Goal: Information Seeking & Learning: Learn about a topic

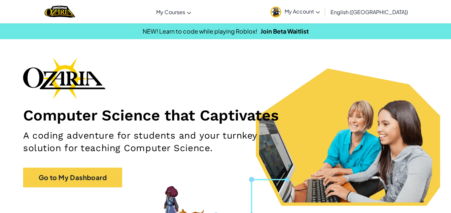
click at [320, 10] on span "My Account" at bounding box center [301, 11] width 35 height 7
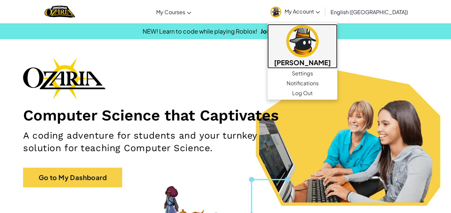
click at [318, 44] on img at bounding box center [302, 41] width 32 height 32
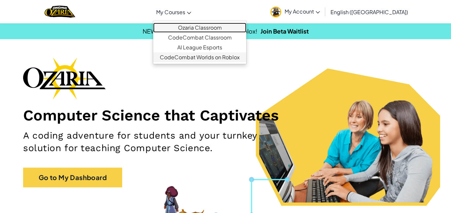
click at [216, 28] on link "Ozaria Classroom" at bounding box center [199, 28] width 93 height 10
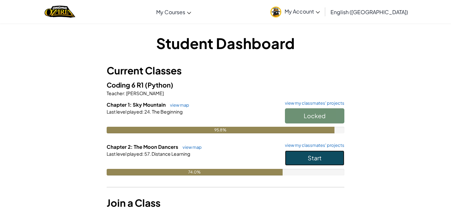
click at [310, 161] on span "Start" at bounding box center [314, 158] width 14 height 8
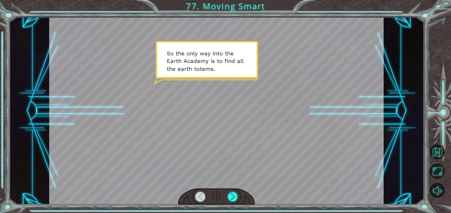
click at [227, 198] on div at bounding box center [216, 197] width 77 height 17
click at [228, 198] on div at bounding box center [232, 197] width 11 height 10
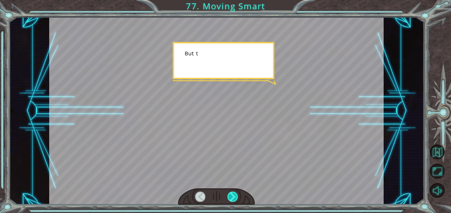
click at [228, 198] on div at bounding box center [232, 197] width 11 height 10
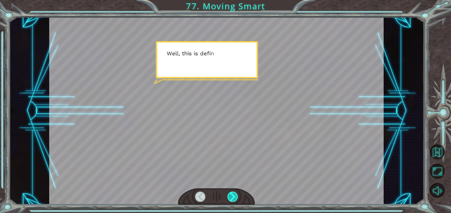
click at [228, 198] on div at bounding box center [232, 197] width 11 height 10
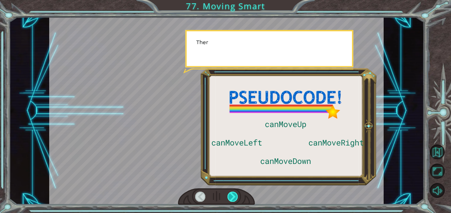
click at [228, 198] on div at bounding box center [232, 197] width 11 height 10
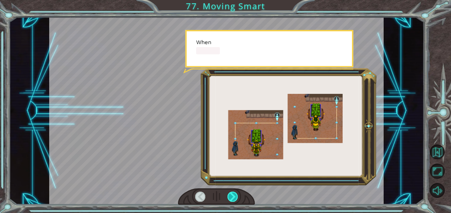
click at [228, 198] on div at bounding box center [232, 197] width 11 height 10
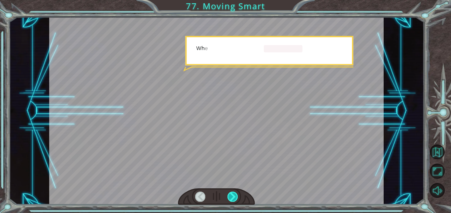
click at [228, 198] on div at bounding box center [232, 197] width 11 height 10
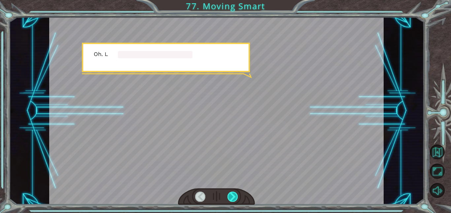
click at [228, 198] on div at bounding box center [232, 197] width 11 height 10
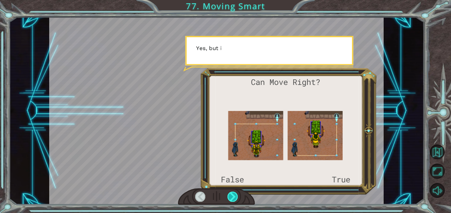
click at [228, 198] on div at bounding box center [232, 197] width 11 height 10
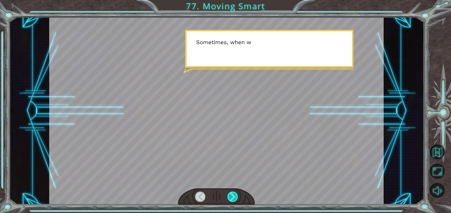
click at [228, 198] on div at bounding box center [232, 197] width 11 height 10
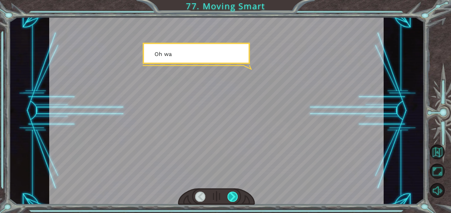
click at [228, 198] on div at bounding box center [232, 197] width 11 height 10
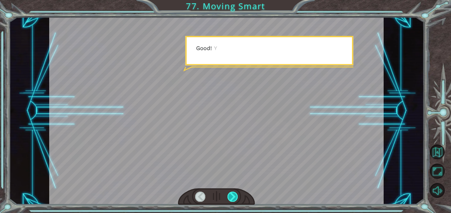
click at [228, 198] on div at bounding box center [232, 197] width 11 height 10
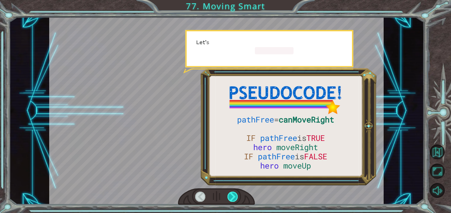
click at [228, 198] on div at bounding box center [232, 197] width 11 height 10
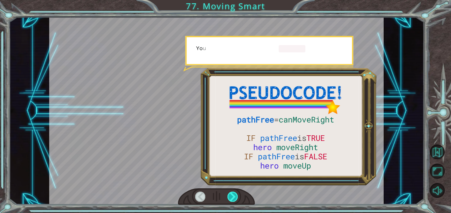
click at [228, 198] on div at bounding box center [232, 197] width 11 height 10
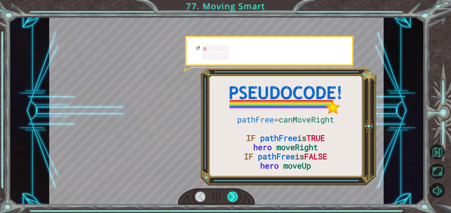
click at [228, 198] on div at bounding box center [232, 197] width 11 height 10
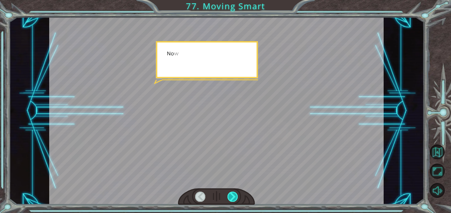
click at [228, 198] on div at bounding box center [232, 197] width 11 height 10
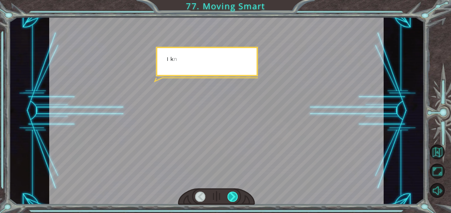
click at [228, 198] on div at bounding box center [232, 197] width 11 height 10
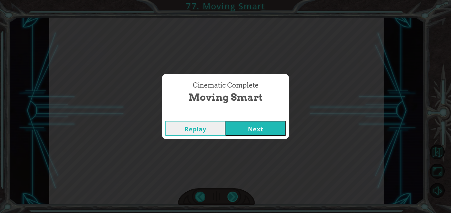
click at [228, 198] on div "Cinematic Complete Moving Smart Replay Next" at bounding box center [225, 106] width 451 height 213
click at [277, 137] on div "Replay Next" at bounding box center [225, 128] width 127 height 21
click at [274, 130] on button "Next" at bounding box center [255, 128] width 60 height 15
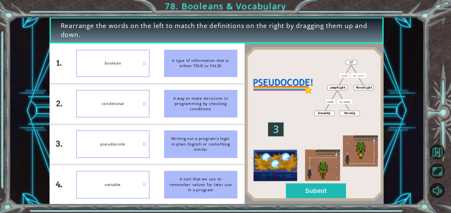
click at [283, 189] on img at bounding box center [313, 124] width 139 height 155
click at [284, 189] on img at bounding box center [313, 124] width 139 height 155
click at [294, 191] on button "Submit" at bounding box center [316, 191] width 60 height 15
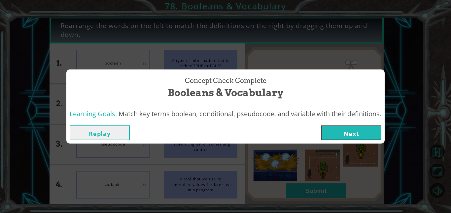
click at [356, 127] on button "Next" at bounding box center [351, 133] width 60 height 15
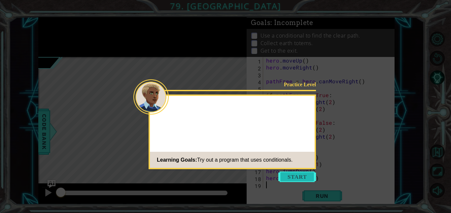
click at [302, 172] on button "Start" at bounding box center [297, 177] width 38 height 11
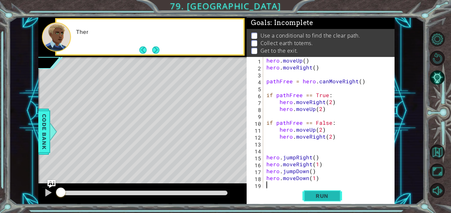
click at [314, 191] on button "Run" at bounding box center [322, 196] width 40 height 15
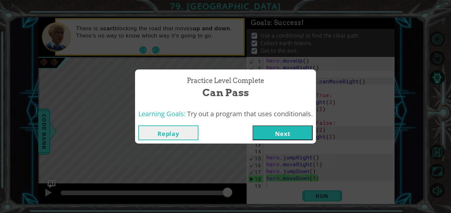
click at [274, 134] on button "Next" at bounding box center [282, 133] width 60 height 15
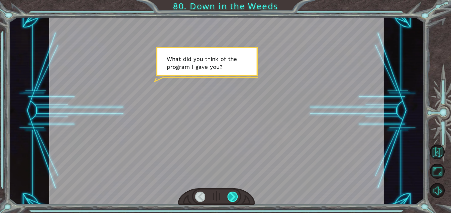
click at [231, 197] on div at bounding box center [232, 197] width 11 height 10
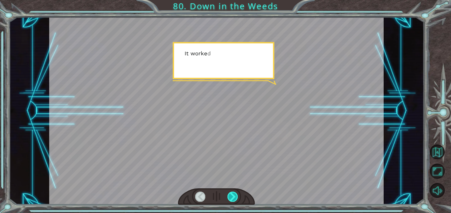
click at [231, 197] on div at bounding box center [232, 197] width 11 height 10
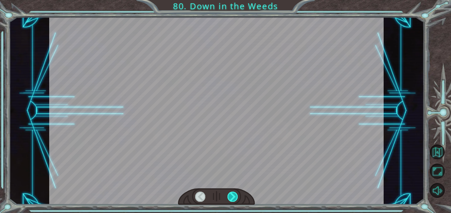
click at [234, 200] on div at bounding box center [232, 197] width 11 height 10
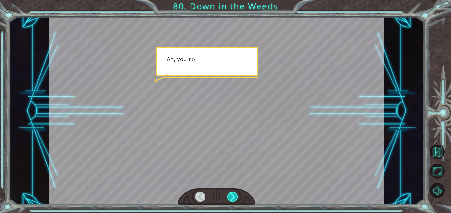
click at [234, 200] on div at bounding box center [232, 197] width 11 height 10
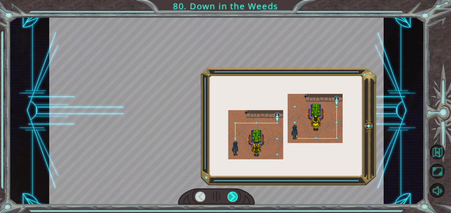
click at [234, 200] on div at bounding box center [232, 197] width 11 height 10
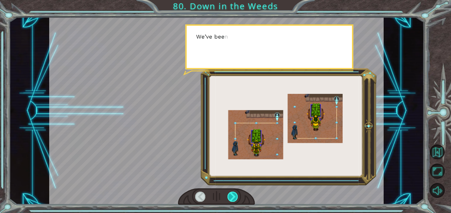
click at [234, 200] on div at bounding box center [232, 197] width 11 height 10
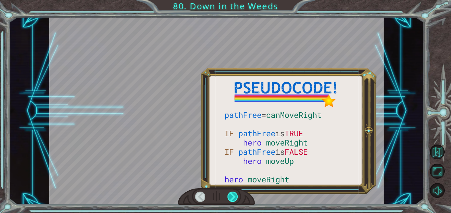
click at [234, 200] on div at bounding box center [232, 197] width 11 height 10
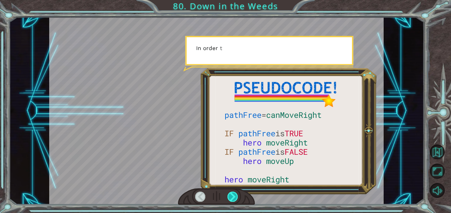
click at [234, 200] on div at bounding box center [232, 197] width 11 height 10
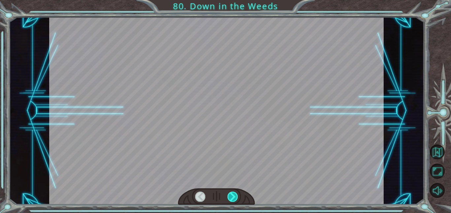
click at [234, 200] on div at bounding box center [232, 197] width 11 height 10
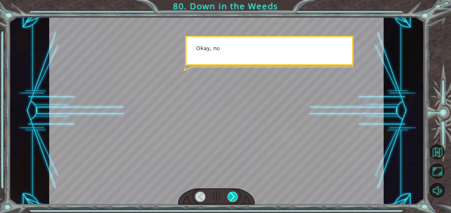
click at [234, 200] on div at bounding box center [232, 197] width 11 height 10
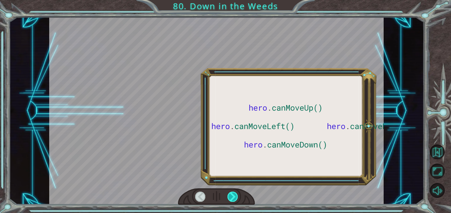
click at [234, 200] on div at bounding box center [232, 197] width 11 height 10
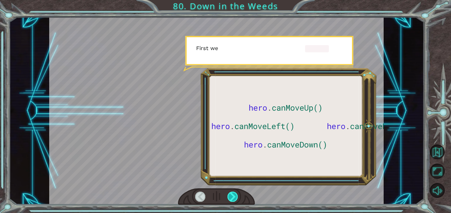
click at [234, 200] on div at bounding box center [232, 197] width 11 height 10
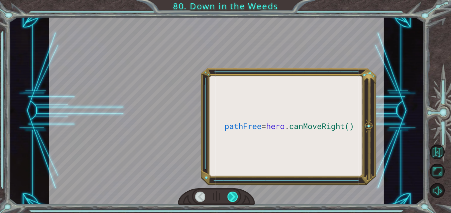
click at [234, 200] on div at bounding box center [232, 197] width 11 height 10
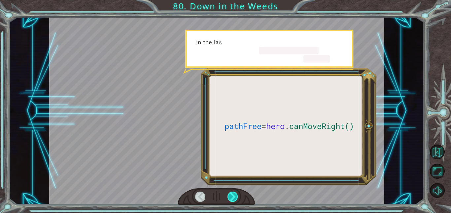
click at [234, 200] on div at bounding box center [232, 197] width 11 height 10
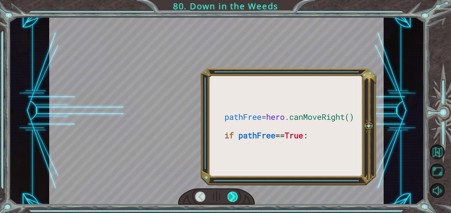
click at [234, 200] on div at bounding box center [232, 197] width 11 height 10
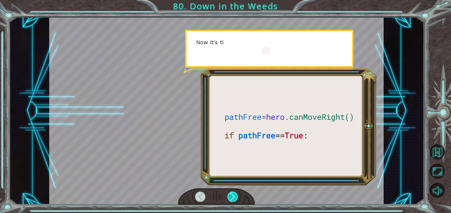
click at [234, 200] on div at bounding box center [232, 197] width 11 height 10
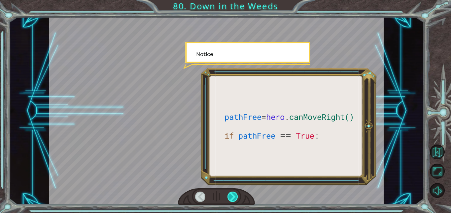
click at [234, 200] on div at bounding box center [232, 197] width 11 height 10
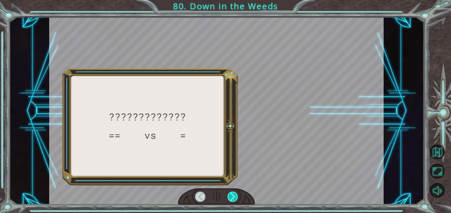
click at [234, 200] on div at bounding box center [232, 197] width 11 height 10
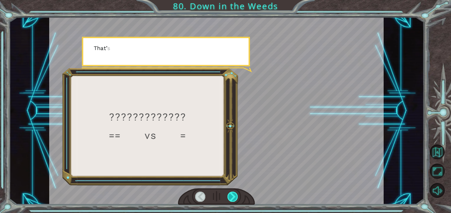
click at [234, 200] on div at bounding box center [232, 197] width 11 height 10
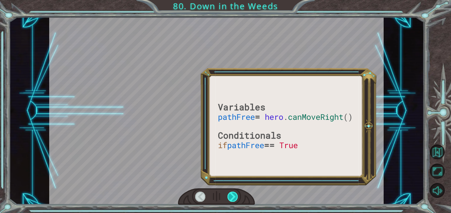
click at [234, 200] on div at bounding box center [232, 197] width 11 height 10
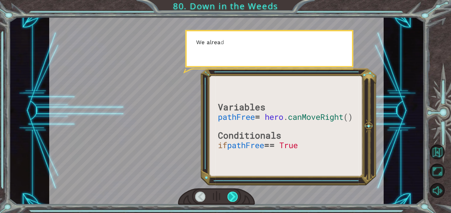
click at [234, 200] on div at bounding box center [232, 197] width 11 height 10
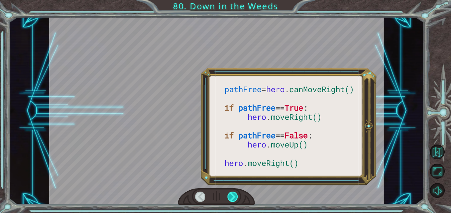
click at [234, 200] on div at bounding box center [232, 197] width 11 height 10
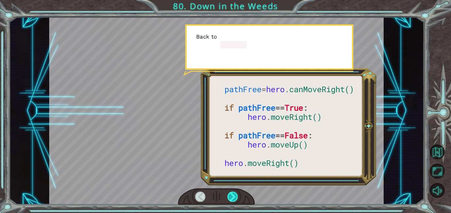
click at [234, 200] on div at bounding box center [232, 197] width 11 height 10
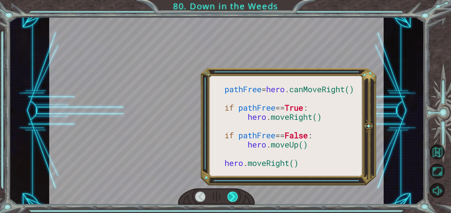
click at [234, 200] on div at bounding box center [232, 197] width 11 height 10
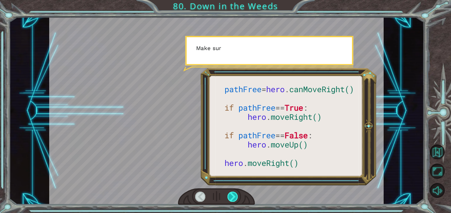
click at [234, 200] on div at bounding box center [232, 197] width 11 height 10
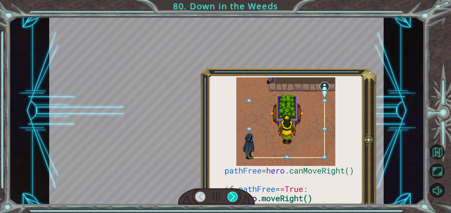
click at [234, 200] on div at bounding box center [232, 197] width 11 height 10
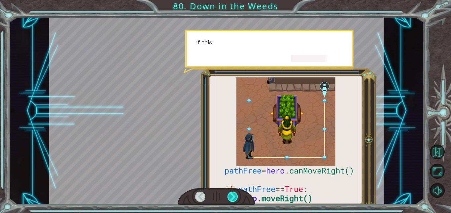
click at [234, 200] on div at bounding box center [232, 197] width 11 height 10
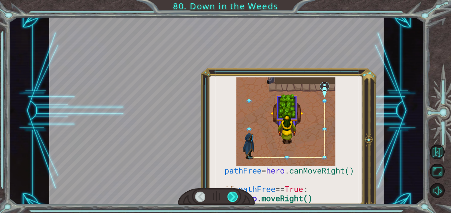
click at [234, 200] on div at bounding box center [232, 197] width 11 height 10
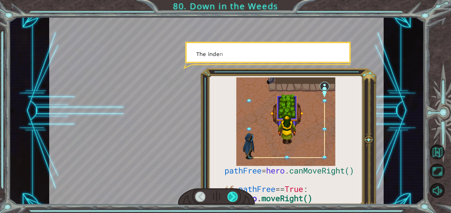
click at [234, 200] on div at bounding box center [232, 197] width 11 height 10
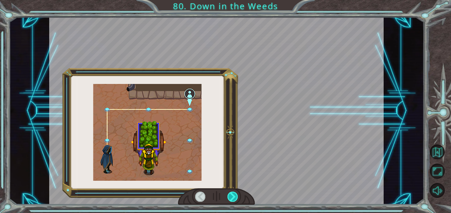
click at [234, 200] on div at bounding box center [232, 197] width 11 height 10
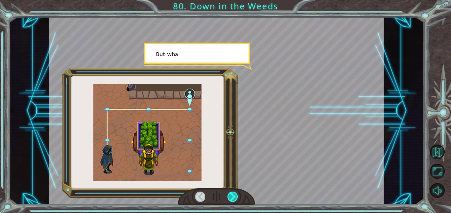
click at [234, 200] on div at bounding box center [232, 197] width 11 height 10
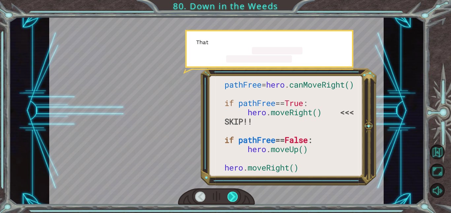
click at [234, 200] on div at bounding box center [232, 197] width 11 height 10
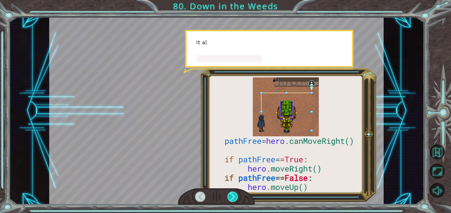
click at [234, 200] on div at bounding box center [232, 197] width 11 height 10
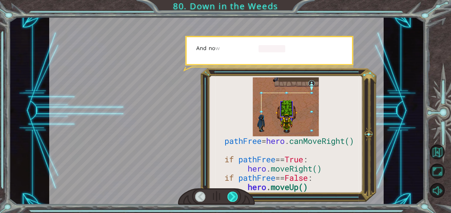
click at [234, 200] on div at bounding box center [232, 197] width 11 height 10
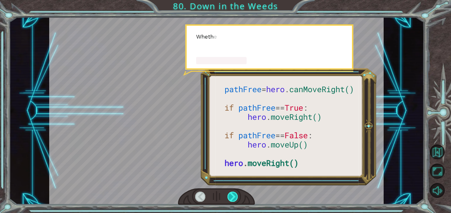
click at [234, 200] on div at bounding box center [232, 197] width 11 height 10
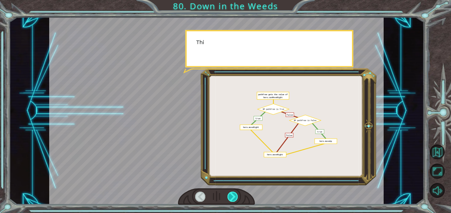
click at [234, 200] on div at bounding box center [232, 197] width 11 height 10
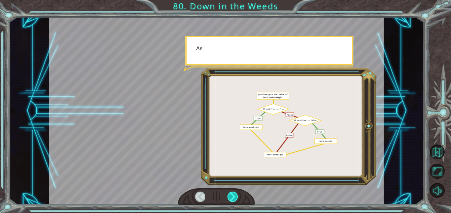
click at [234, 200] on div at bounding box center [232, 197] width 11 height 10
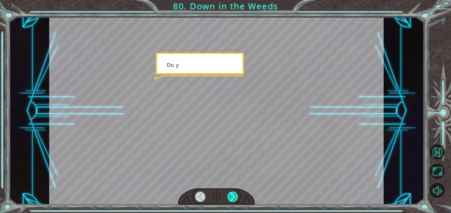
click at [234, 200] on div at bounding box center [232, 197] width 11 height 10
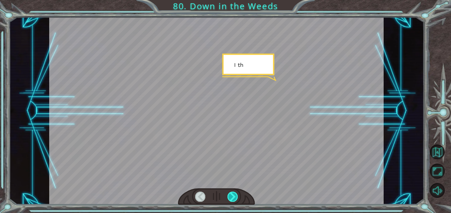
click at [234, 200] on div at bounding box center [232, 197] width 11 height 10
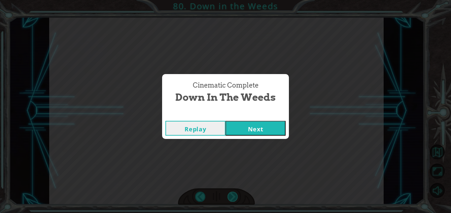
click at [234, 200] on div "Cinematic Complete Down in the Weeds Replay Next" at bounding box center [225, 106] width 451 height 213
click at [240, 130] on button "Next" at bounding box center [255, 128] width 60 height 15
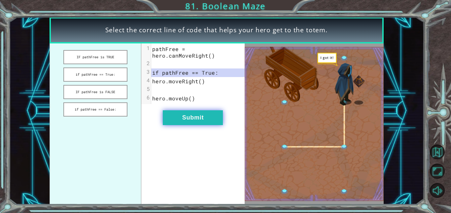
click at [220, 122] on button "Submit" at bounding box center [193, 118] width 60 height 15
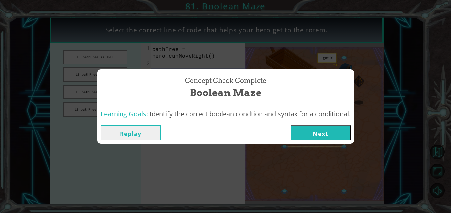
click at [301, 136] on button "Next" at bounding box center [320, 133] width 60 height 15
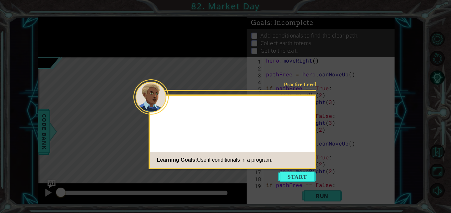
click at [301, 129] on div "Practice Level Learning Goals: Use if conditionals in a program." at bounding box center [231, 132] width 167 height 75
click at [308, 179] on button "Start" at bounding box center [297, 177] width 38 height 11
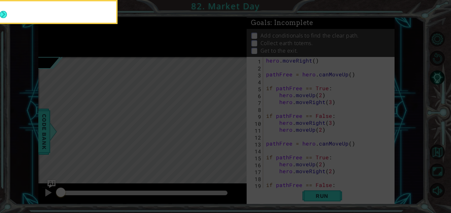
click at [98, 97] on icon at bounding box center [225, 106] width 451 height 213
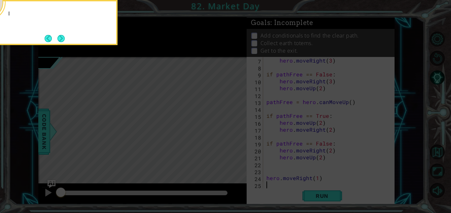
scroll to position [42, 0]
click at [61, 38] on button "Next" at bounding box center [60, 38] width 7 height 7
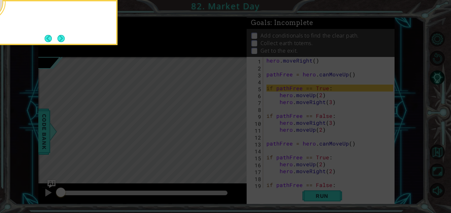
scroll to position [0, 0]
click at [58, 40] on button "Next" at bounding box center [60, 38] width 7 height 7
click at [65, 39] on button "Next" at bounding box center [60, 38] width 7 height 7
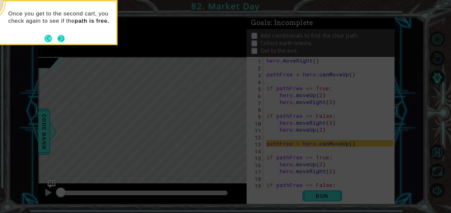
click at [63, 39] on button "Next" at bounding box center [60, 38] width 7 height 7
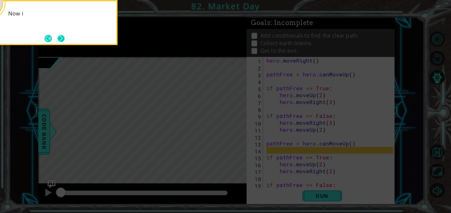
click at [65, 42] on button "Next" at bounding box center [60, 38] width 7 height 7
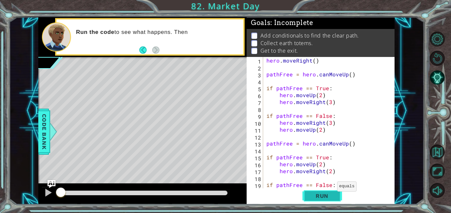
click at [332, 199] on span "Run" at bounding box center [322, 196] width 26 height 7
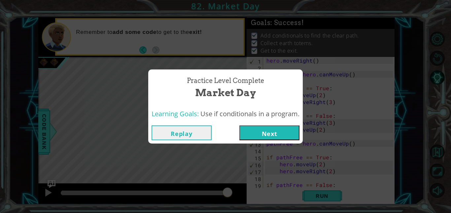
click at [262, 138] on button "Next" at bounding box center [269, 133] width 60 height 15
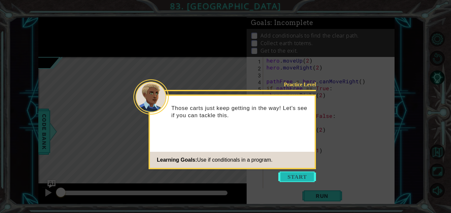
click at [302, 181] on button "Start" at bounding box center [297, 177] width 38 height 11
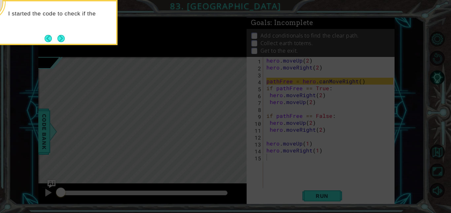
click at [67, 44] on div "I started the code to check if the" at bounding box center [51, 22] width 132 height 45
click at [64, 40] on button "Next" at bounding box center [60, 38] width 7 height 7
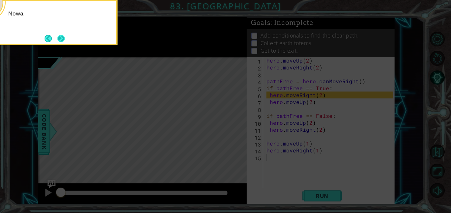
click at [64, 39] on button "Next" at bounding box center [60, 38] width 7 height 7
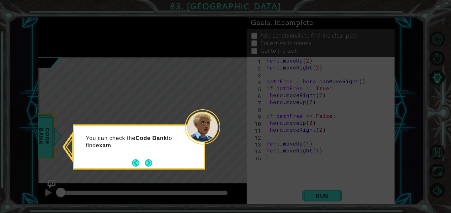
click at [148, 173] on icon at bounding box center [225, 106] width 451 height 213
click at [149, 162] on button "Next" at bounding box center [148, 163] width 7 height 7
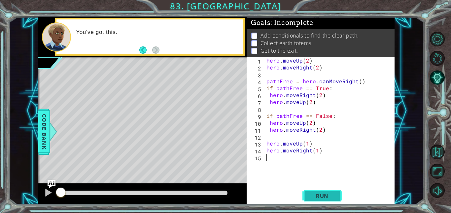
click at [331, 197] on span "Run" at bounding box center [322, 196] width 26 height 7
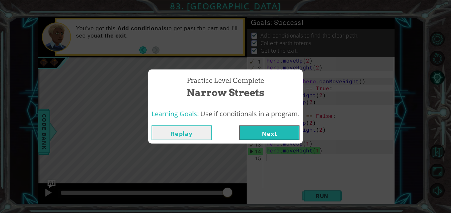
click at [279, 136] on button "Next" at bounding box center [269, 133] width 60 height 15
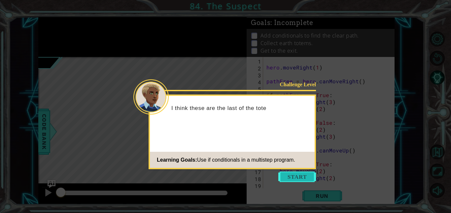
click at [303, 172] on button "Start" at bounding box center [297, 177] width 38 height 11
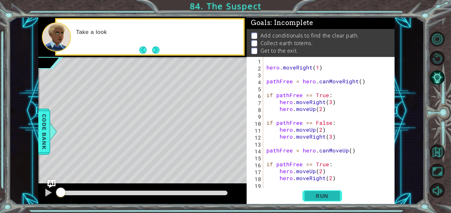
click at [316, 195] on span "Run" at bounding box center [322, 196] width 26 height 7
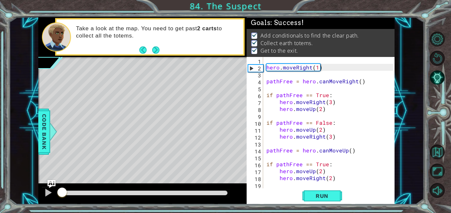
drag, startPoint x: 191, startPoint y: 194, endPoint x: 0, endPoint y: 191, distance: 191.4
click at [0, 191] on div "1 ההההההההההההההההההההההההההההההההההההההההההההההההההההההההההההההההההההההההההההה…" at bounding box center [225, 106] width 451 height 213
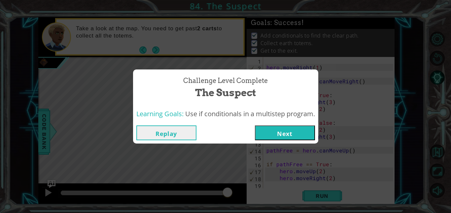
click at [262, 129] on button "Next" at bounding box center [285, 133] width 60 height 15
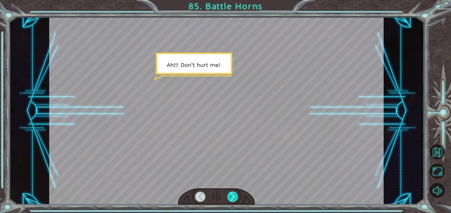
click at [230, 200] on div at bounding box center [232, 197] width 11 height 10
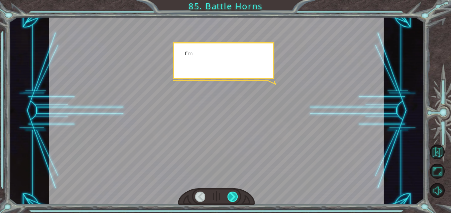
click at [230, 200] on div at bounding box center [232, 197] width 11 height 10
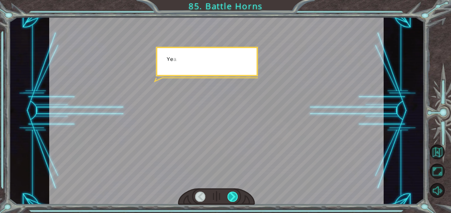
click at [230, 201] on div at bounding box center [232, 197] width 11 height 10
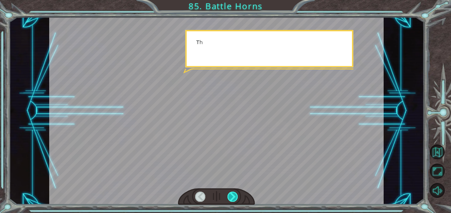
click at [230, 201] on div at bounding box center [232, 197] width 11 height 10
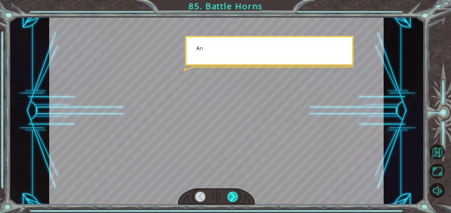
click at [230, 201] on div at bounding box center [232, 197] width 11 height 10
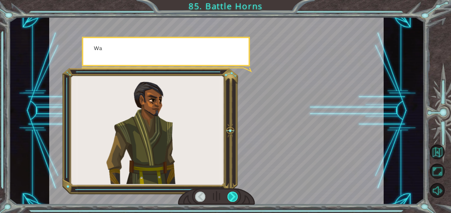
click at [230, 201] on div at bounding box center [232, 197] width 11 height 10
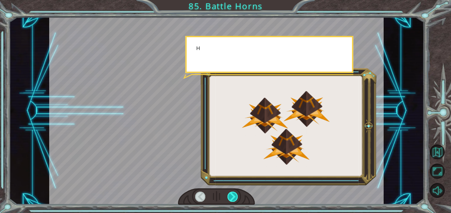
click at [230, 201] on div at bounding box center [232, 197] width 11 height 10
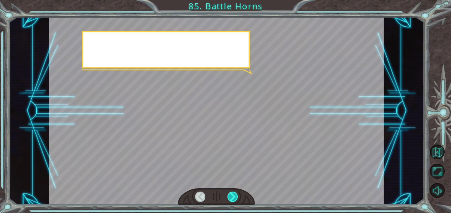
click at [230, 201] on div at bounding box center [232, 197] width 11 height 10
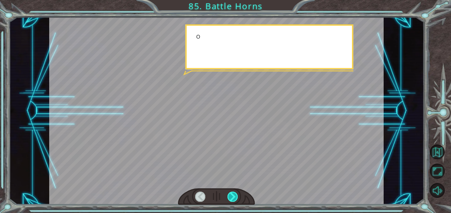
click at [230, 201] on div at bounding box center [232, 197] width 11 height 10
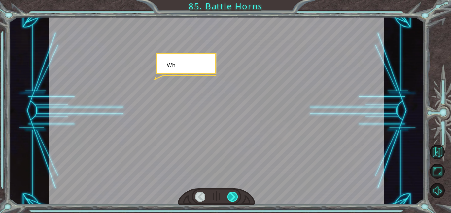
click at [230, 200] on div at bounding box center [232, 197] width 11 height 10
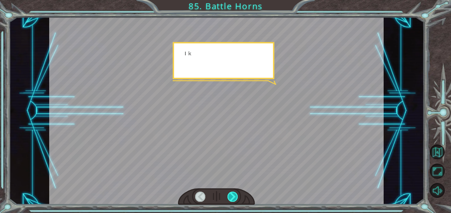
click at [229, 200] on div at bounding box center [232, 197] width 11 height 10
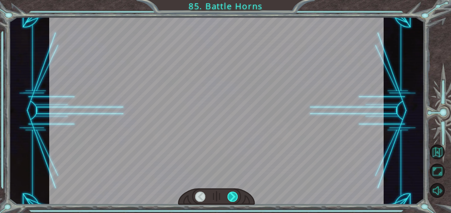
click at [229, 200] on div at bounding box center [232, 197] width 11 height 10
click at [229, 0] on div "A h ! ! ! D o n ’ t h u r t m e ! I ’ m n o t g o i n g t o h u r t y o u . S o…" at bounding box center [225, 0] width 451 height 0
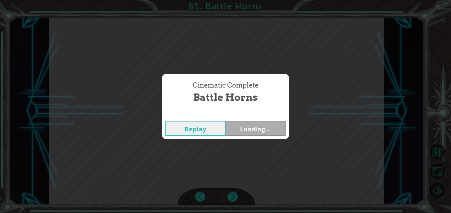
click at [229, 200] on div "Cinematic Complete Battle Horns Replay Loading..." at bounding box center [225, 106] width 451 height 213
click at [260, 129] on button "Next" at bounding box center [255, 128] width 60 height 15
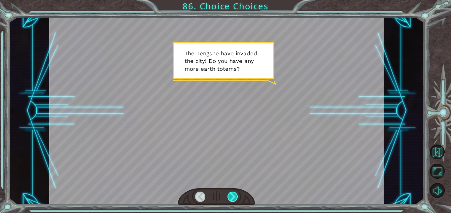
click at [229, 197] on div at bounding box center [232, 197] width 11 height 10
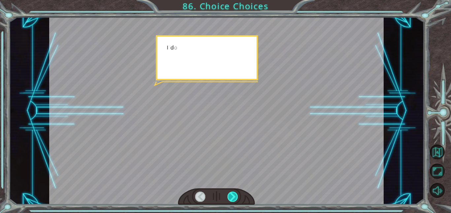
click at [229, 197] on div at bounding box center [232, 197] width 11 height 10
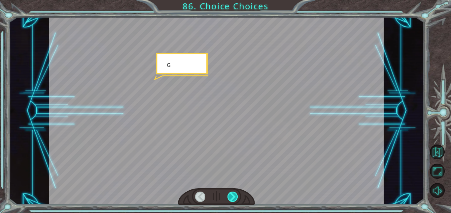
click at [229, 197] on div at bounding box center [232, 197] width 11 height 10
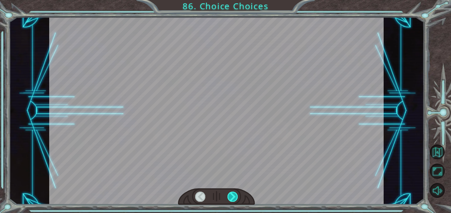
click at [229, 197] on div at bounding box center [232, 197] width 11 height 10
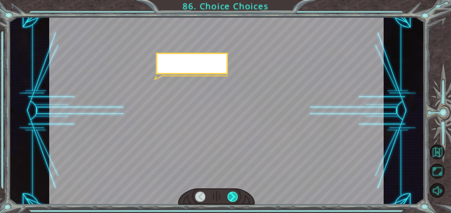
click at [229, 197] on div at bounding box center [232, 197] width 11 height 10
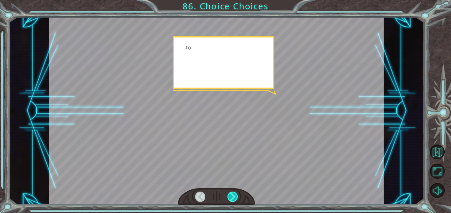
click at [229, 197] on div at bounding box center [232, 197] width 11 height 10
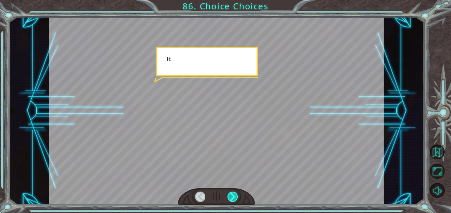
click at [229, 197] on div at bounding box center [232, 197] width 11 height 10
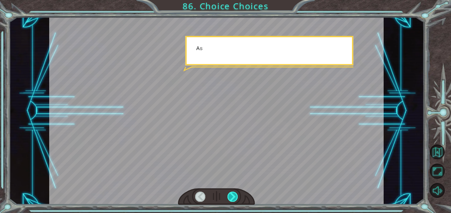
click at [229, 197] on div at bounding box center [232, 197] width 11 height 10
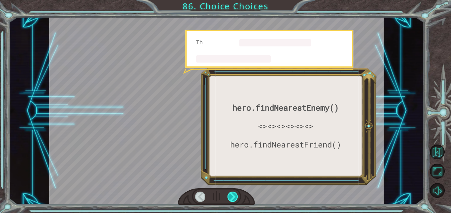
click at [229, 197] on div at bounding box center [232, 197] width 11 height 10
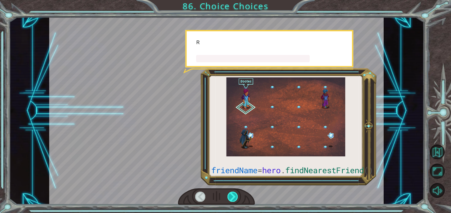
click at [229, 197] on div at bounding box center [232, 197] width 11 height 10
click at [228, 195] on div at bounding box center [232, 197] width 11 height 10
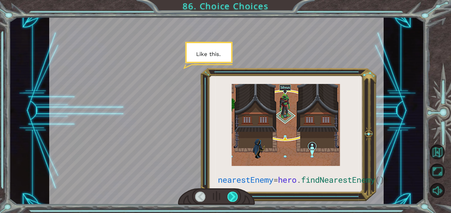
click at [228, 195] on div at bounding box center [232, 197] width 11 height 10
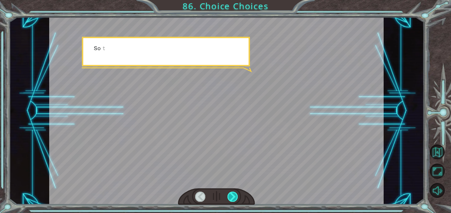
click at [228, 195] on div at bounding box center [232, 197] width 11 height 10
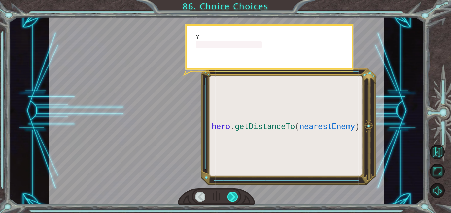
click at [228, 195] on div at bounding box center [232, 197] width 11 height 10
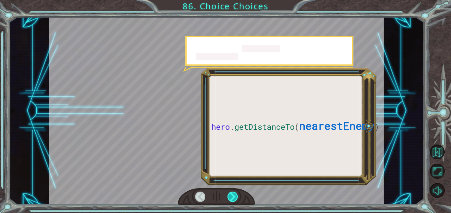
click at [228, 195] on div at bounding box center [232, 197] width 11 height 10
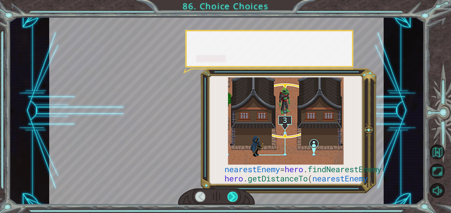
click at [228, 195] on div at bounding box center [232, 197] width 11 height 10
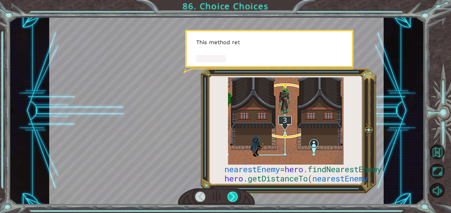
click at [228, 195] on div at bounding box center [232, 197] width 11 height 10
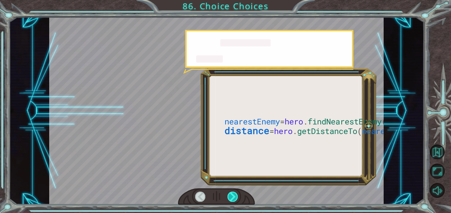
click at [228, 195] on div at bounding box center [232, 197] width 11 height 10
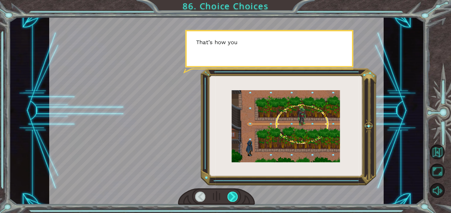
click at [228, 195] on div at bounding box center [232, 197] width 11 height 10
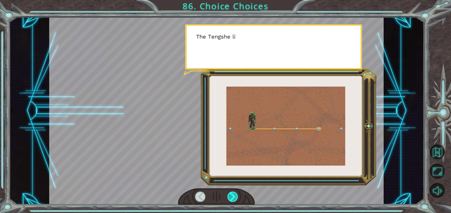
click at [228, 196] on div at bounding box center [232, 197] width 11 height 10
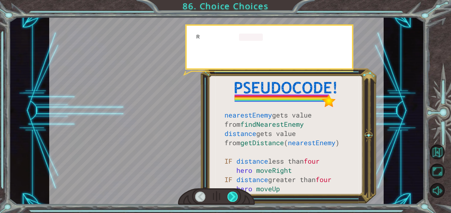
click at [228, 196] on div at bounding box center [232, 197] width 11 height 10
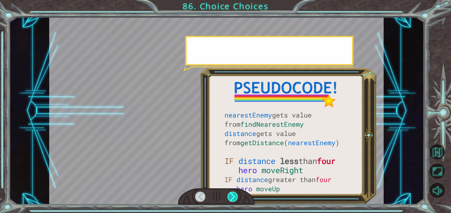
click at [228, 196] on div at bounding box center [232, 197] width 11 height 10
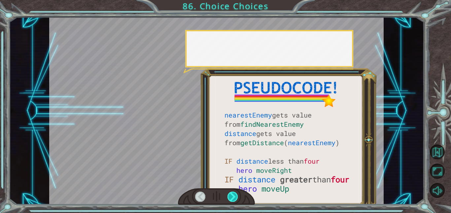
click at [230, 196] on div at bounding box center [232, 197] width 11 height 10
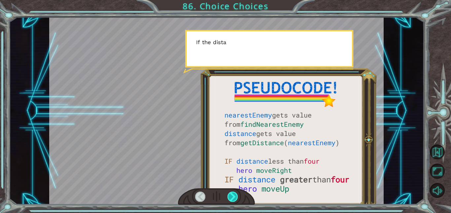
click at [236, 202] on div at bounding box center [232, 197] width 11 height 10
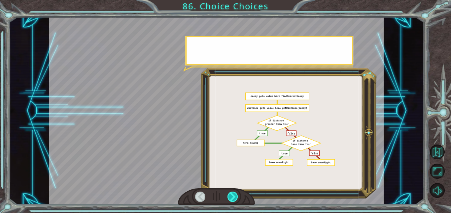
click at [236, 202] on div at bounding box center [232, 197] width 11 height 10
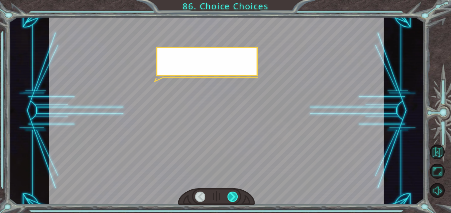
click at [236, 202] on div at bounding box center [232, 197] width 11 height 10
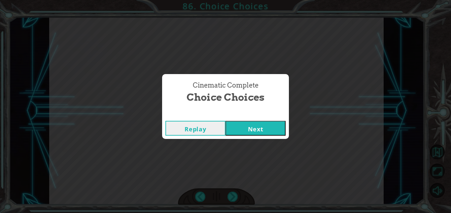
click at [229, 124] on button "Next" at bounding box center [255, 128] width 60 height 15
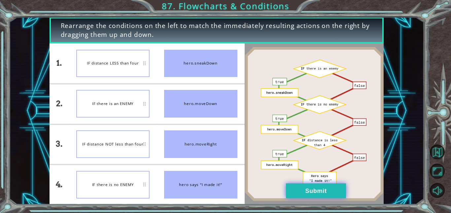
click at [330, 194] on button "Submit" at bounding box center [316, 191] width 60 height 15
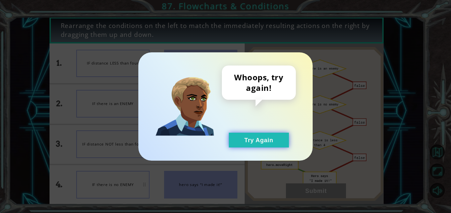
click at [261, 140] on button "Try Again" at bounding box center [259, 140] width 60 height 15
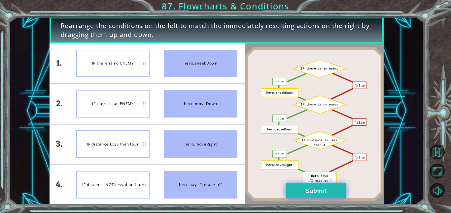
click at [298, 196] on button "Submit" at bounding box center [316, 191] width 60 height 15
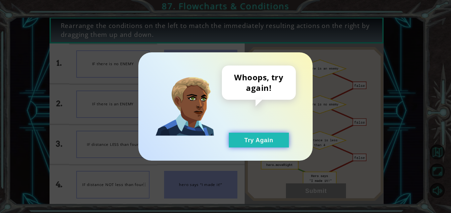
click at [272, 142] on button "Try Again" at bounding box center [259, 140] width 60 height 15
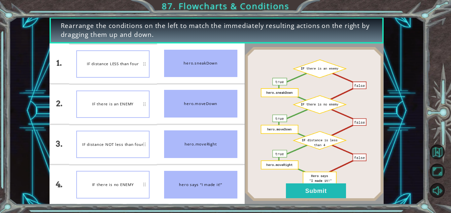
click at [134, 180] on div "IF there is no ENEMY" at bounding box center [112, 184] width 73 height 27
click at [339, 186] on button "Submit" at bounding box center [316, 191] width 60 height 15
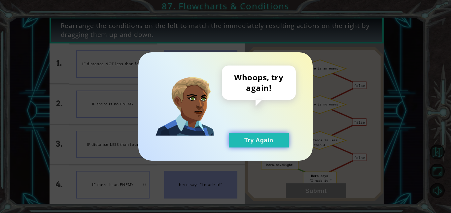
click at [261, 136] on button "Try Again" at bounding box center [259, 140] width 60 height 15
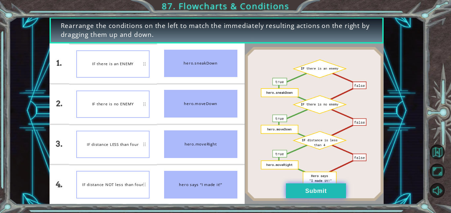
click at [328, 185] on button "Submit" at bounding box center [316, 191] width 60 height 15
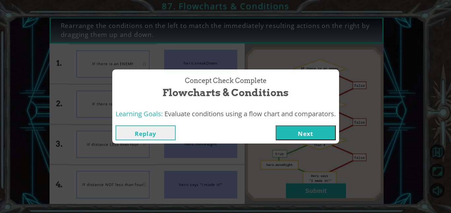
click at [309, 134] on button "Next" at bounding box center [305, 133] width 60 height 15
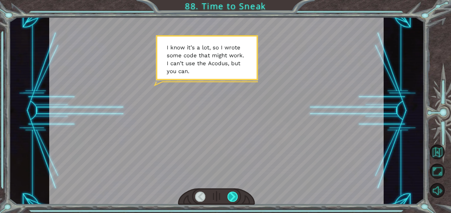
click at [233, 197] on div at bounding box center [232, 197] width 11 height 10
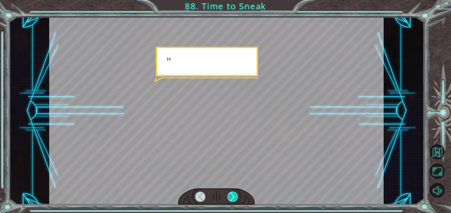
click at [233, 197] on div at bounding box center [232, 197] width 11 height 10
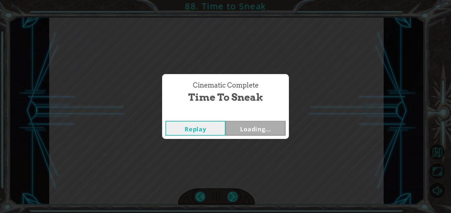
click at [233, 197] on div "Cinematic Complete Time to Sneak Replay Loading..." at bounding box center [225, 106] width 451 height 213
click at [233, 197] on div "Cinematic Complete Time to Sneak Replay Next" at bounding box center [225, 106] width 451 height 213
click at [243, 132] on button "Next" at bounding box center [255, 128] width 60 height 15
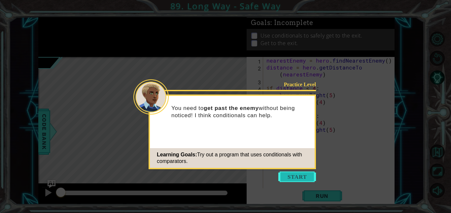
click at [288, 181] on button "Start" at bounding box center [297, 177] width 38 height 11
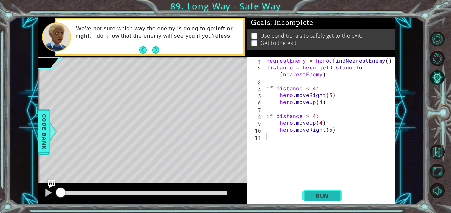
click at [319, 198] on span "Run" at bounding box center [322, 196] width 26 height 7
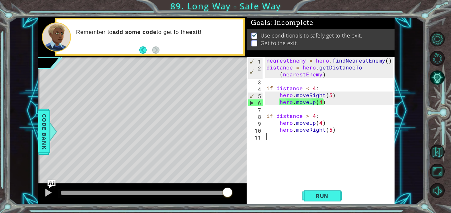
click at [292, 141] on div "nearestEnemy = hero . findNearestEnemy ( ) distance = hero . getDistanceTo ( ne…" at bounding box center [330, 129] width 131 height 145
click at [293, 141] on div "nearestEnemy = hero . findNearestEnemy ( ) distance = hero . getDistanceTo ( ne…" at bounding box center [330, 129] width 131 height 145
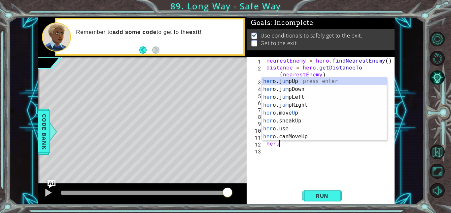
type textarea "herup"
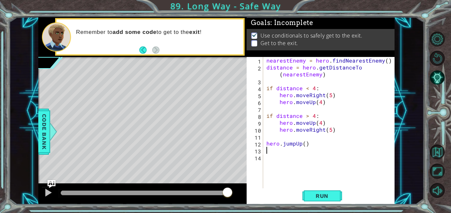
click at [299, 148] on div "nearestEnemy = hero . findNearestEnemy ( ) distance = hero . getDistanceTo ( ne…" at bounding box center [330, 129] width 131 height 145
click at [296, 146] on div "nearestEnemy = hero . findNearestEnemy ( ) distance = hero . getDistanceTo ( ne…" at bounding box center [330, 129] width 131 height 145
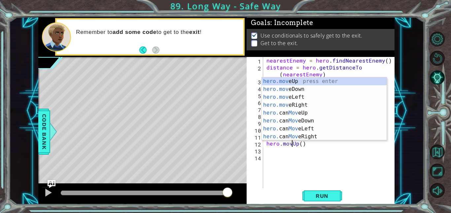
scroll to position [0, 2]
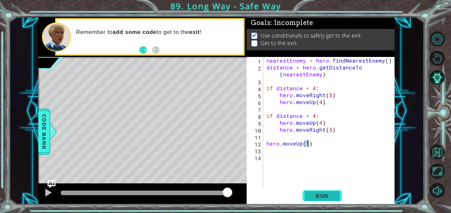
type textarea "hero.moveUp(1)"
click at [328, 196] on span "Run" at bounding box center [322, 196] width 26 height 7
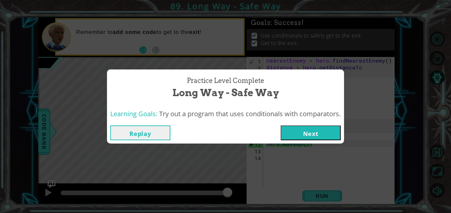
click at [306, 131] on button "Next" at bounding box center [310, 133] width 60 height 15
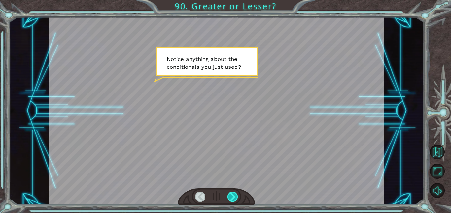
click at [233, 202] on div at bounding box center [232, 197] width 11 height 10
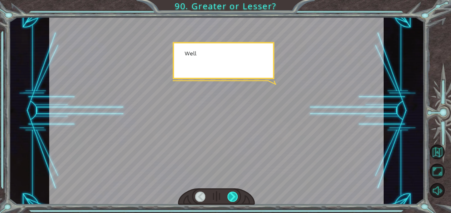
click at [233, 202] on div at bounding box center [232, 197] width 11 height 10
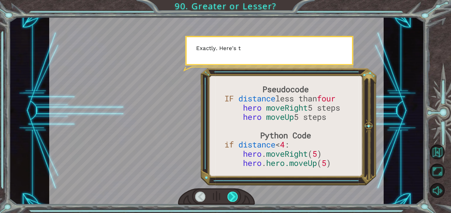
click at [233, 202] on div at bounding box center [232, 197] width 11 height 10
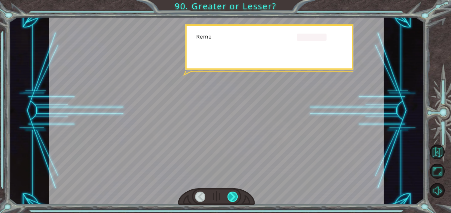
click at [233, 202] on div at bounding box center [232, 197] width 11 height 10
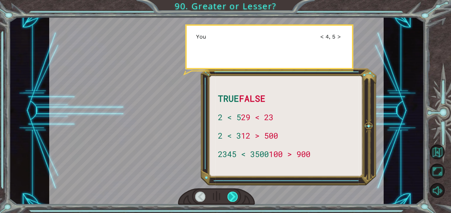
click at [233, 202] on div at bounding box center [232, 197] width 11 height 10
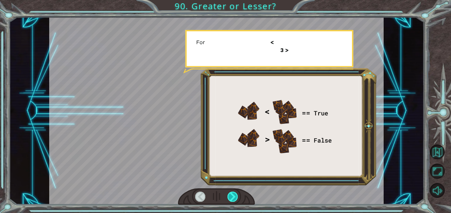
click at [233, 202] on div at bounding box center [232, 197] width 11 height 10
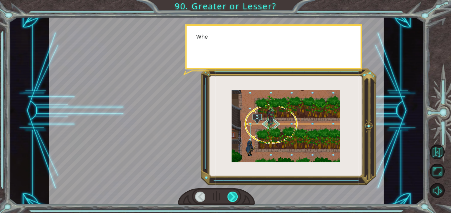
click at [233, 202] on div at bounding box center [232, 197] width 11 height 10
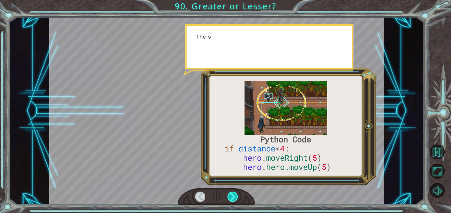
click at [233, 202] on div at bounding box center [232, 197] width 11 height 10
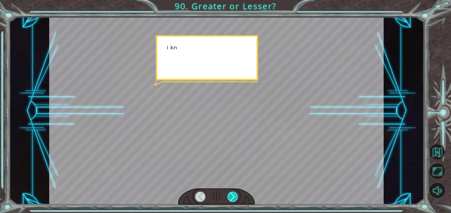
click at [233, 202] on div at bounding box center [232, 197] width 11 height 10
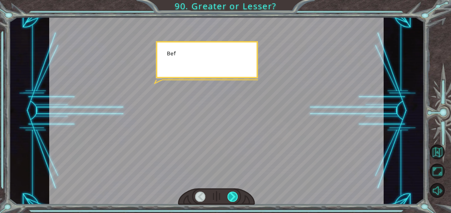
click at [233, 202] on div at bounding box center [232, 197] width 11 height 10
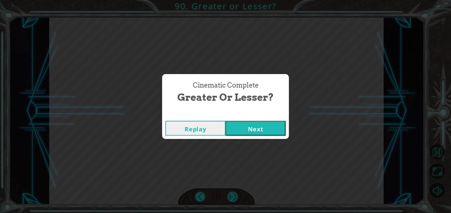
click at [233, 202] on div "Cinematic Complete Greater or Lesser? Replay Next" at bounding box center [225, 106] width 451 height 213
click at [236, 131] on button "Next" at bounding box center [255, 128] width 60 height 15
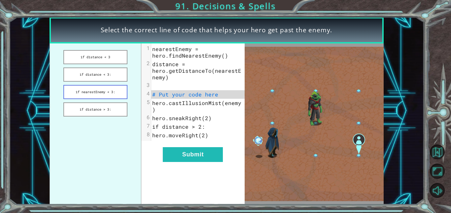
click at [123, 90] on button "if nearestEnemy < 3:" at bounding box center [95, 92] width 64 height 14
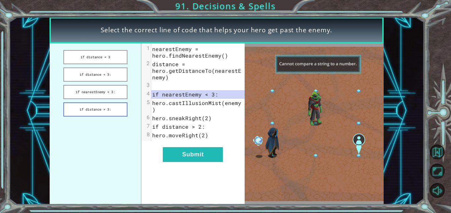
click at [101, 111] on button "if distance > 3:" at bounding box center [95, 110] width 64 height 14
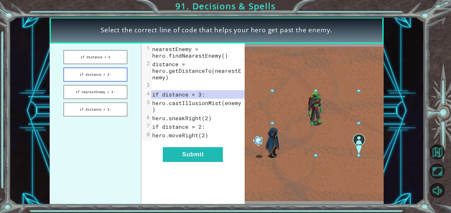
click at [91, 76] on button "if distance < 3:" at bounding box center [95, 75] width 64 height 14
click at [176, 152] on button "Submit" at bounding box center [193, 154] width 60 height 15
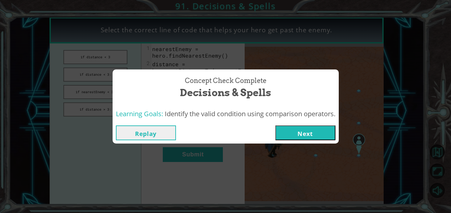
click at [324, 133] on button "Next" at bounding box center [305, 133] width 60 height 15
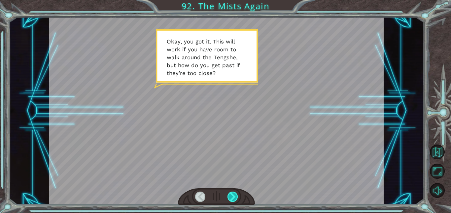
click at [233, 196] on div at bounding box center [232, 197] width 11 height 10
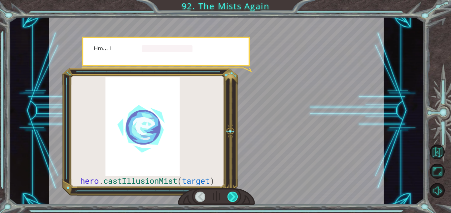
click at [233, 196] on div at bounding box center [232, 197] width 11 height 10
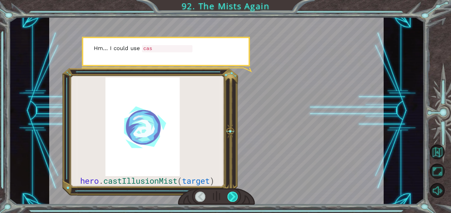
click at [233, 196] on div at bounding box center [232, 197] width 11 height 10
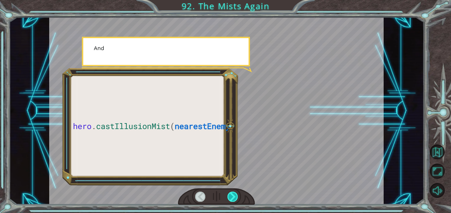
click at [233, 196] on div at bounding box center [232, 197] width 11 height 10
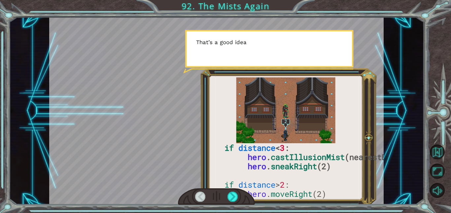
click at [267, 184] on div at bounding box center [216, 111] width 334 height 188
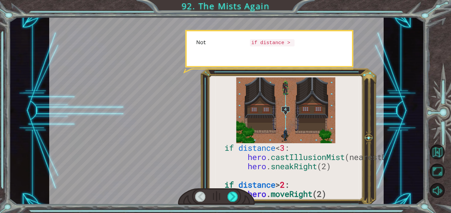
click at [267, 184] on div at bounding box center [216, 111] width 334 height 188
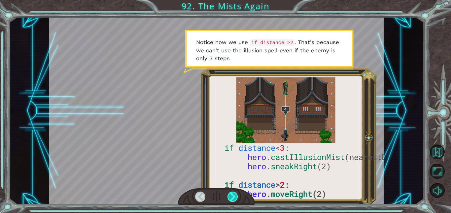
click at [228, 194] on div at bounding box center [232, 197] width 11 height 10
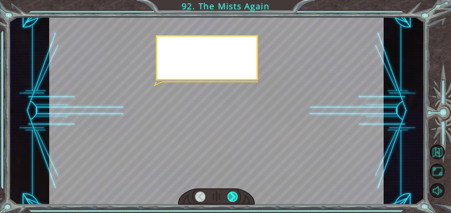
click at [228, 194] on div at bounding box center [232, 197] width 11 height 10
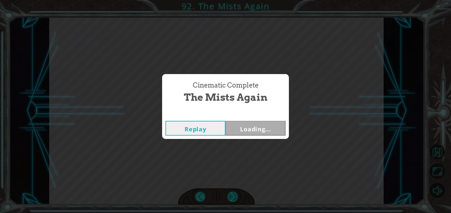
click at [228, 194] on div "Cinematic Complete The Mists Again Replay Loading..." at bounding box center [225, 106] width 451 height 213
click at [267, 132] on button "Next" at bounding box center [255, 128] width 60 height 15
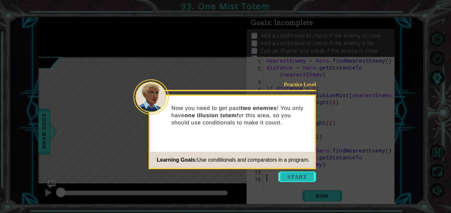
click at [283, 177] on button "Start" at bounding box center [297, 177] width 38 height 11
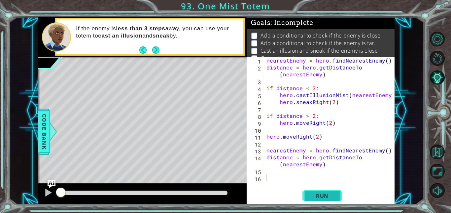
click at [310, 195] on span "Run" at bounding box center [322, 196] width 26 height 7
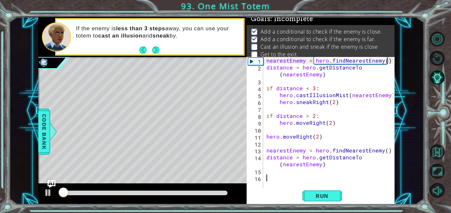
scroll to position [4, 0]
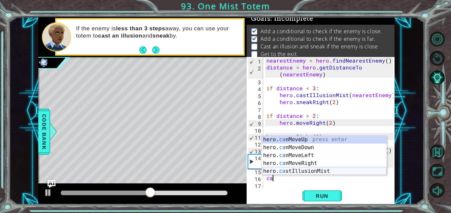
click at [303, 170] on div "hero. ca nMoveUp press enter hero. ca nMoveDown press enter hero. ca nMoveLeft …" at bounding box center [324, 163] width 125 height 55
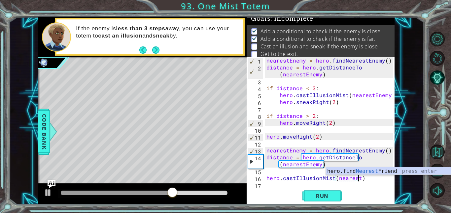
scroll to position [0, 6]
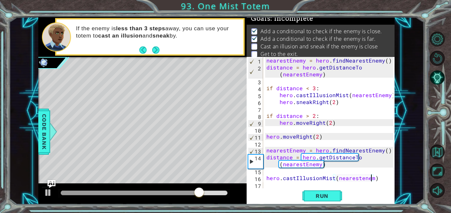
type textarea "hero.castIllusionMist(nearestenemy)"
click at [361, 182] on div "nearestEnemy = hero . findNearestEnemy ( ) distance = hero . getDistanceTo ( ne…" at bounding box center [330, 129] width 131 height 145
click at [359, 179] on div "nearestEnemy = hero . findNearestEnemy ( ) distance = hero . getDistanceTo ( ne…" at bounding box center [330, 129] width 131 height 145
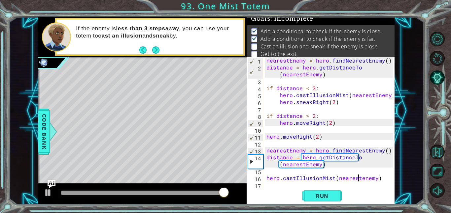
click at [361, 177] on div "nearestEnemy = hero . findNearestEnemy ( ) distance = hero . getDistanceTo ( ne…" at bounding box center [330, 129] width 131 height 145
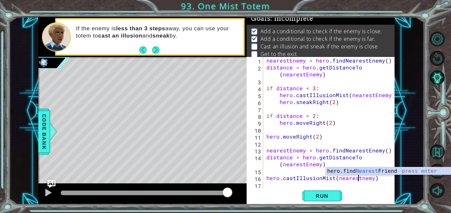
scroll to position [0, 6]
click at [369, 138] on div "nearestEnemy = hero . findNearestEnemy ( ) distance = hero . getDistanceTo ( ne…" at bounding box center [330, 129] width 131 height 145
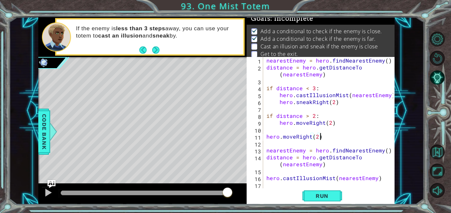
scroll to position [0, 3]
click at [292, 182] on div "nearestEnemy = hero . findNearestEnemy ( ) distance = hero . getDistanceTo ( ne…" at bounding box center [330, 129] width 131 height 145
type textarea "hero.castIllusionMist(nearestEnemy)"
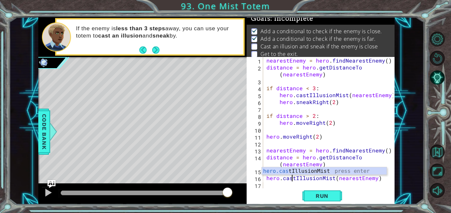
click at [270, 186] on div "nearestEnemy = hero . findNearestEnemy ( ) distance = hero . getDistanceTo ( ne…" at bounding box center [330, 129] width 131 height 145
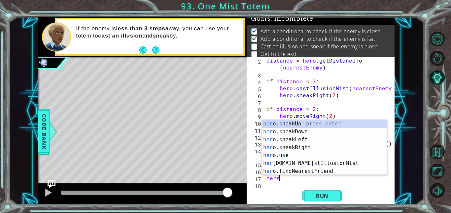
scroll to position [0, 1]
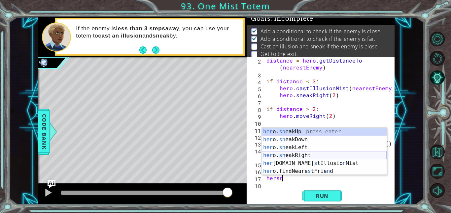
click at [309, 157] on div "her o. sn eakUp press enter her o. sn eakDown press enter her o. sn eakLeft pre…" at bounding box center [324, 159] width 125 height 63
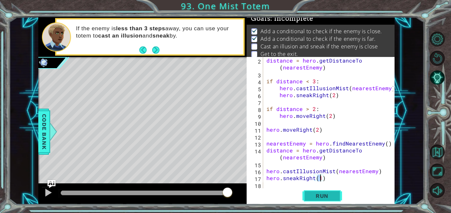
click at [318, 197] on span "Run" at bounding box center [322, 196] width 26 height 7
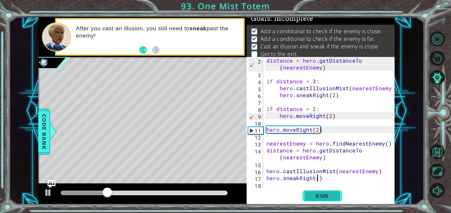
scroll to position [0, 3]
type textarea "hero.sneakRight(2)"
click at [317, 192] on button "Run" at bounding box center [322, 196] width 40 height 15
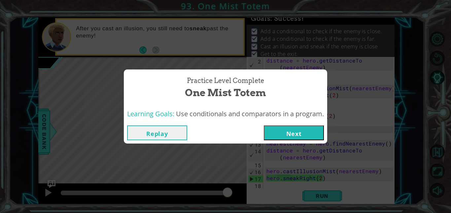
click at [280, 134] on button "Next" at bounding box center [294, 133] width 60 height 15
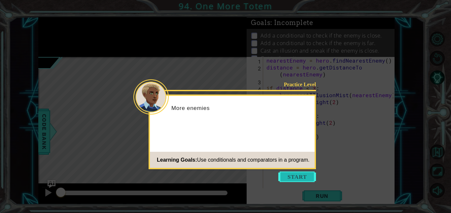
click at [296, 180] on button "Start" at bounding box center [297, 177] width 38 height 11
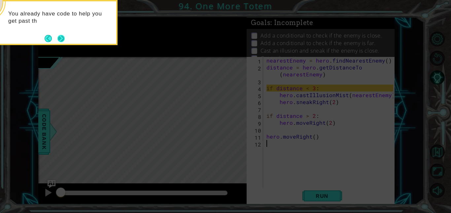
click at [66, 34] on div "You already have code to help you get past th" at bounding box center [51, 20] width 129 height 33
click at [66, 34] on div "You already have code to help you get past the first enemy" at bounding box center [51, 20] width 129 height 33
click at [63, 36] on button "Next" at bounding box center [60, 38] width 7 height 7
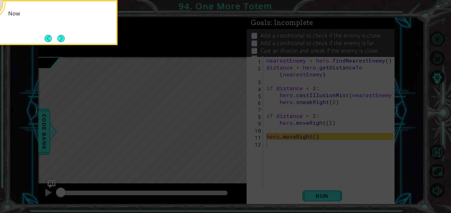
click at [63, 36] on button "Next" at bounding box center [60, 38] width 7 height 7
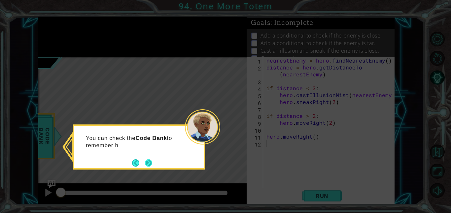
click at [146, 160] on button "Next" at bounding box center [148, 163] width 7 height 7
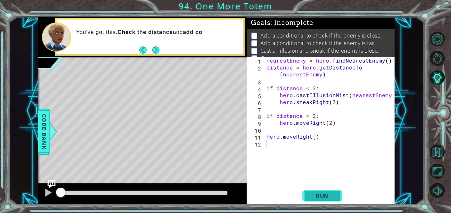
click at [321, 194] on span "Run" at bounding box center [322, 196] width 26 height 7
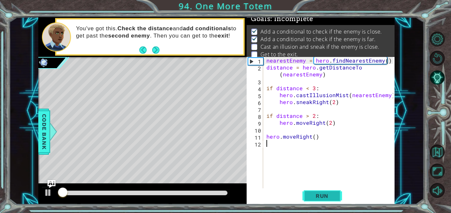
scroll to position [4, 0]
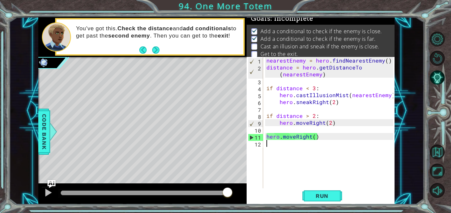
click at [412, 17] on div "1 ההההההההההההההההההההההההההההההההההההההההההההההההההההההההההההההההההההההההההההה…" at bounding box center [216, 111] width 415 height 188
click at [305, 145] on div "nearestEnemy = hero . findNearestEnemy ( ) distance = hero . getDistanceTo ( ne…" at bounding box center [330, 129] width 131 height 145
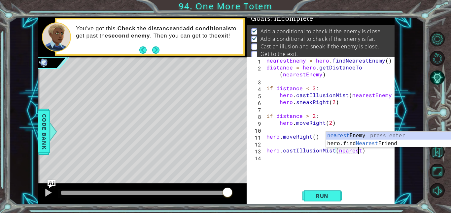
scroll to position [0, 6]
type textarea "hero.castIllusionMist(nearestEnemy)"
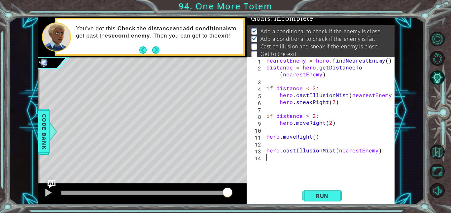
click at [305, 175] on div "nearestEnemy = hero . findNearestEnemy ( ) distance = hero . getDistanceTo ( ne…" at bounding box center [330, 129] width 131 height 145
type textarea "n"
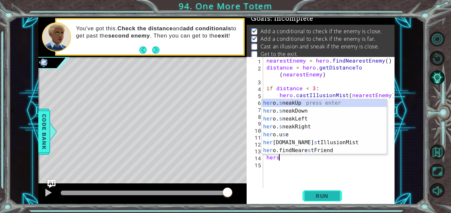
scroll to position [0, 1]
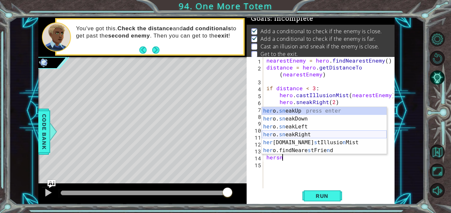
click at [310, 132] on div "her o. sn eakUp press enter her o. sn eakDown press enter her o. sn eakLeft pre…" at bounding box center [324, 138] width 125 height 63
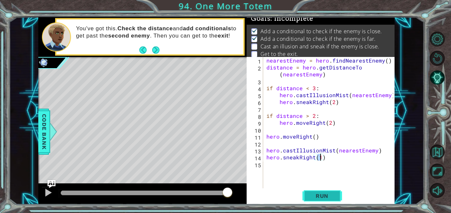
scroll to position [0, 3]
click at [328, 194] on span "Run" at bounding box center [322, 196] width 26 height 7
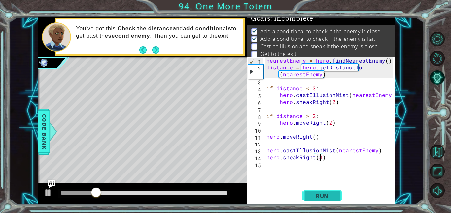
type textarea "hero.sneakRight(3)"
click at [328, 194] on span "Run" at bounding box center [322, 196] width 26 height 7
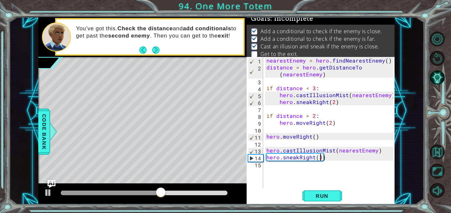
click at [274, 173] on div "nearestEnemy = hero . findNearestEnemy ( ) distance = hero . getDistanceTo ( ne…" at bounding box center [330, 129] width 131 height 145
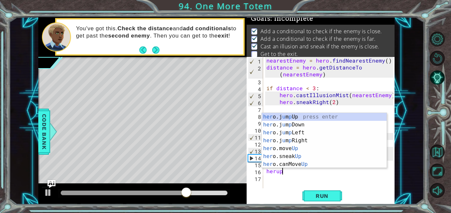
scroll to position [0, 1]
click at [302, 147] on div "her o.j u m p Up press enter her o.j u m p Down press enter her o.j u m p Left …" at bounding box center [324, 148] width 125 height 71
type textarea "hero.moveUp(1)"
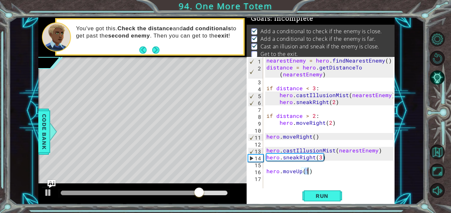
click at [288, 181] on div "nearestEnemy = hero . findNearestEnemy ( ) distance = hero . getDistanceTo ( ne…" at bounding box center [330, 129] width 131 height 145
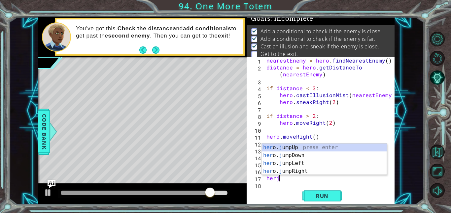
type textarea "herju"
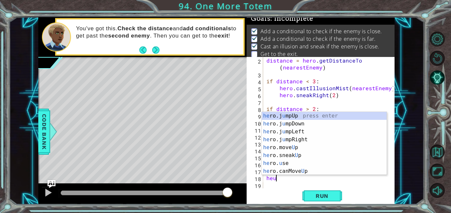
scroll to position [0, 0]
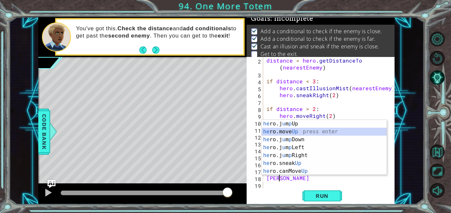
click at [305, 131] on div "he ro.j u m p Up press enter he ro.move Up press enter he ro.j u m p Down press…" at bounding box center [324, 155] width 125 height 71
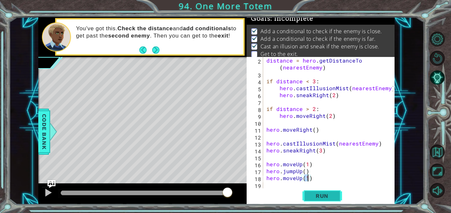
type textarea "hero.moveUp(1)"
click at [318, 196] on span "Run" at bounding box center [322, 196] width 26 height 7
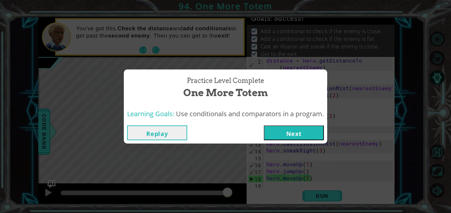
click at [281, 128] on button "Next" at bounding box center [294, 133] width 60 height 15
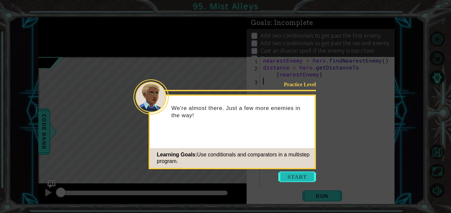
click at [311, 182] on button "Start" at bounding box center [297, 177] width 38 height 11
